Goal: Navigation & Orientation: Understand site structure

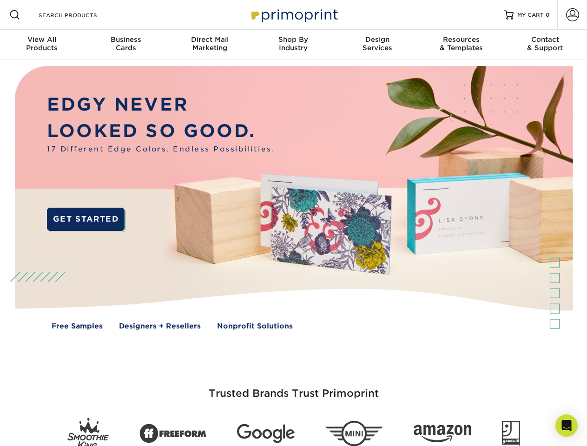
click at [293, 223] on img at bounding box center [293, 204] width 581 height 290
click at [15, 15] on span at bounding box center [14, 14] width 11 height 11
click at [572, 15] on span at bounding box center [572, 14] width 13 height 13
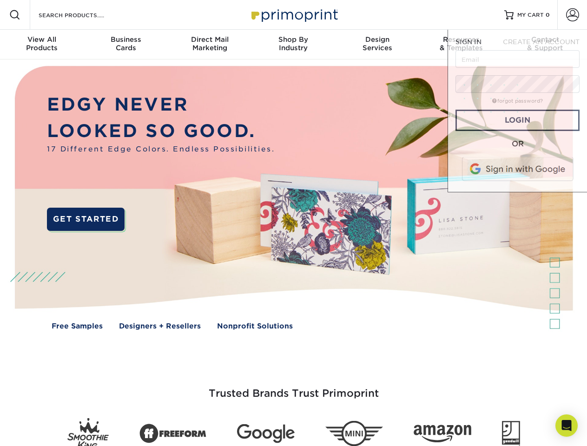
click at [42, 45] on div "View All Products" at bounding box center [42, 43] width 84 height 17
click at [125, 45] on div "Business Cards" at bounding box center [126, 43] width 84 height 17
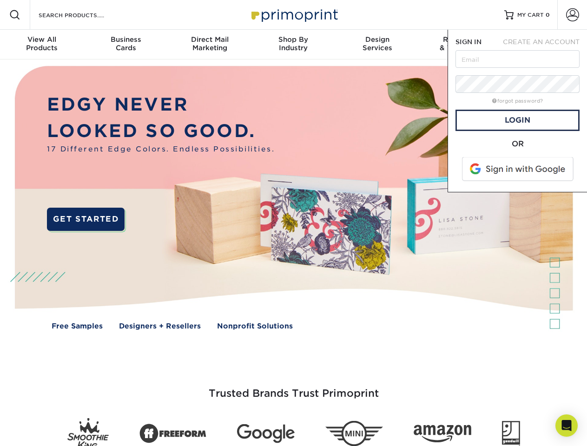
click at [209, 45] on div "Direct Mail Marketing" at bounding box center [210, 43] width 84 height 17
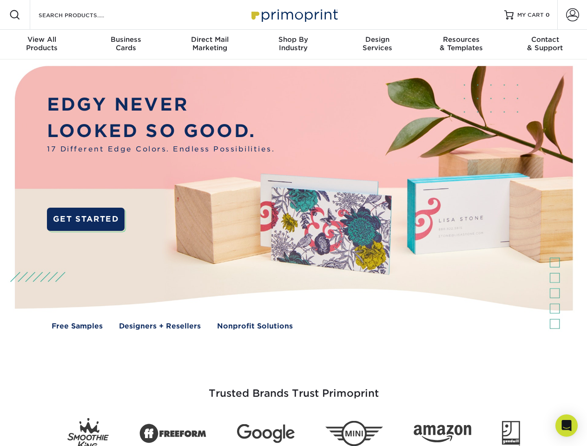
click at [293, 45] on div "Shop By Industry" at bounding box center [293, 43] width 84 height 17
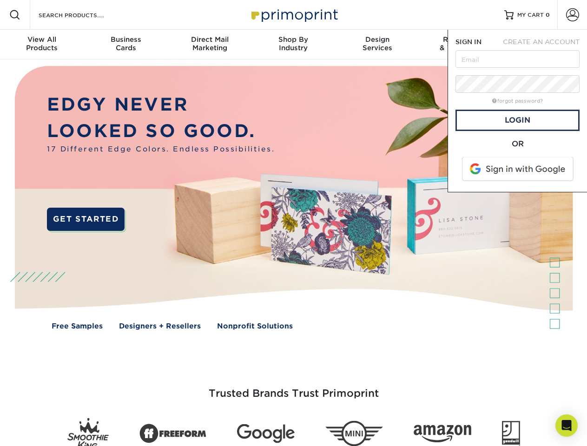
click at [377, 45] on div "Design Services" at bounding box center [377, 43] width 84 height 17
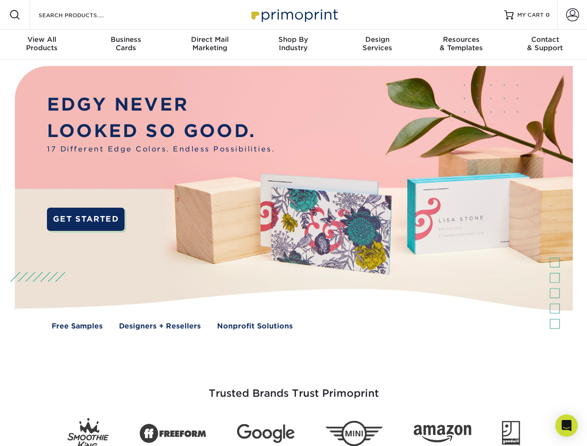
click at [461, 45] on span "SIGN IN" at bounding box center [468, 41] width 26 height 7
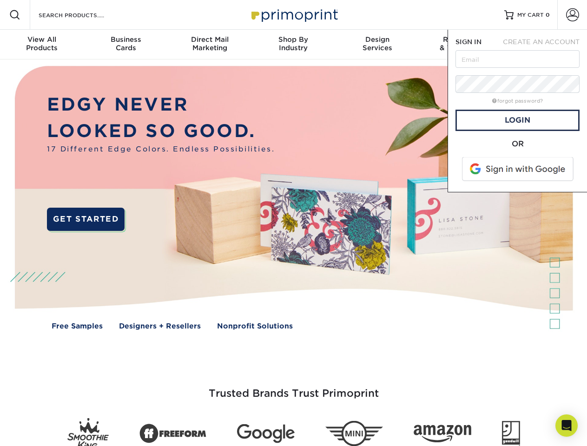
click at [545, 45] on div "Contact & Support" at bounding box center [545, 43] width 84 height 17
